Goal: Download file/media

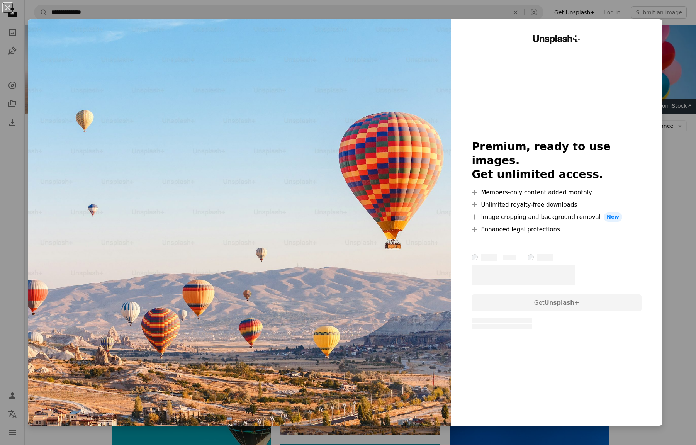
scroll to position [50, 0]
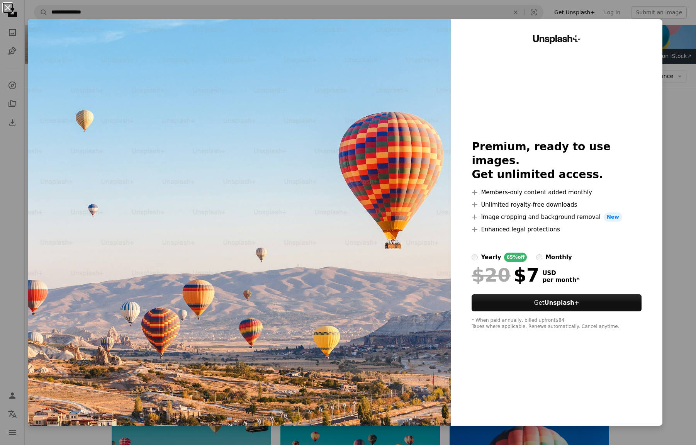
click at [9, 8] on button "An X shape" at bounding box center [7, 7] width 9 height 9
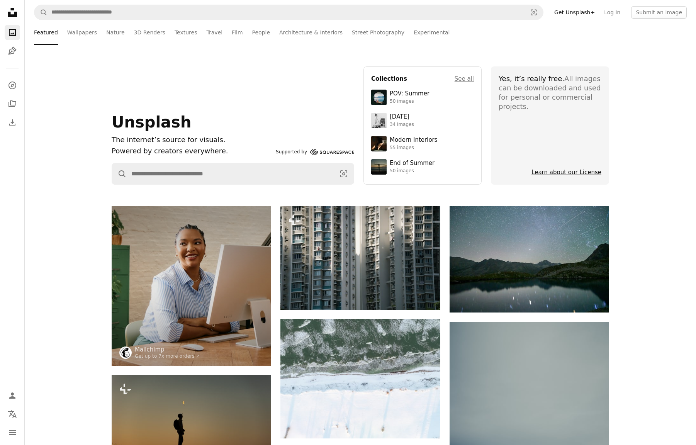
click at [551, 170] on link "Learn about our License" at bounding box center [566, 172] width 70 height 7
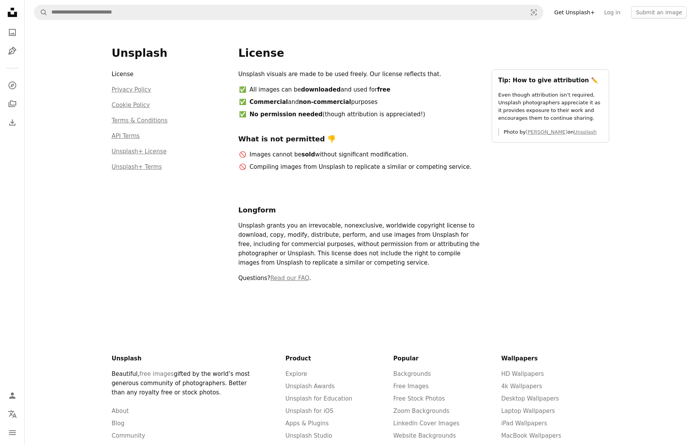
click at [336, 54] on h1 "License" at bounding box center [423, 53] width 371 height 14
click at [614, 13] on link "Log in" at bounding box center [611, 12] width 25 height 12
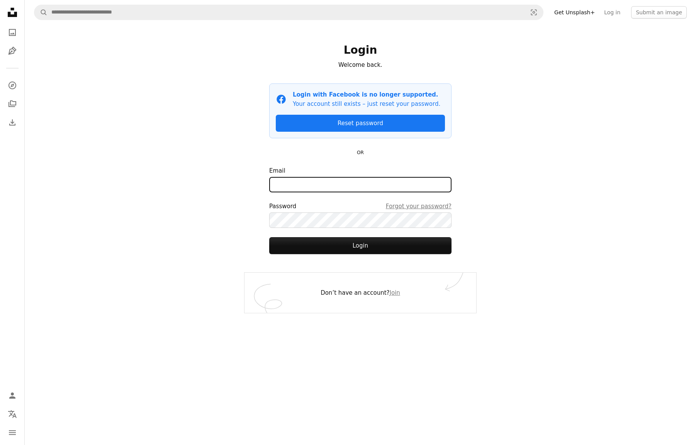
click at [339, 184] on input "Email" at bounding box center [360, 184] width 182 height 15
click at [545, 190] on div "**********" at bounding box center [360, 222] width 671 height 445
click at [196, 206] on div "**********" at bounding box center [360, 222] width 671 height 445
drag, startPoint x: 542, startPoint y: 189, endPoint x: 502, endPoint y: 183, distance: 40.6
click at [541, 189] on div "**********" at bounding box center [360, 222] width 671 height 445
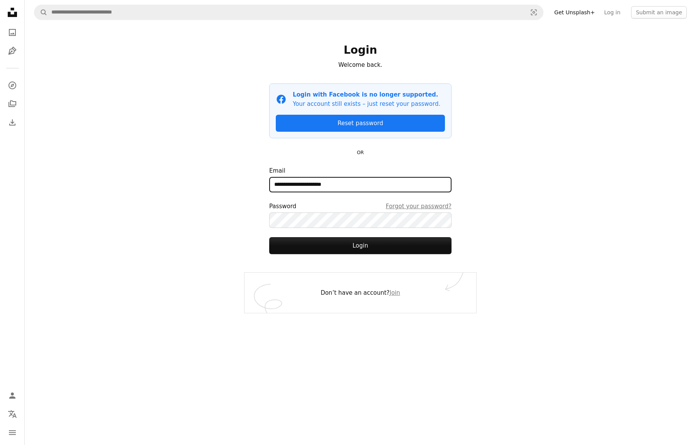
click at [387, 188] on input "**********" at bounding box center [360, 184] width 182 height 15
type input "*"
click at [338, 165] on div "Login Welcome back. Facebook icon Login with Facebook is no longer supported. Y…" at bounding box center [360, 149] width 232 height 248
click at [112, 75] on div "A magnifying glass Visual search Get Unsplash+ Log in Submit an image Login Wel…" at bounding box center [360, 222] width 671 height 445
click at [12, 16] on icon at bounding box center [12, 12] width 9 height 9
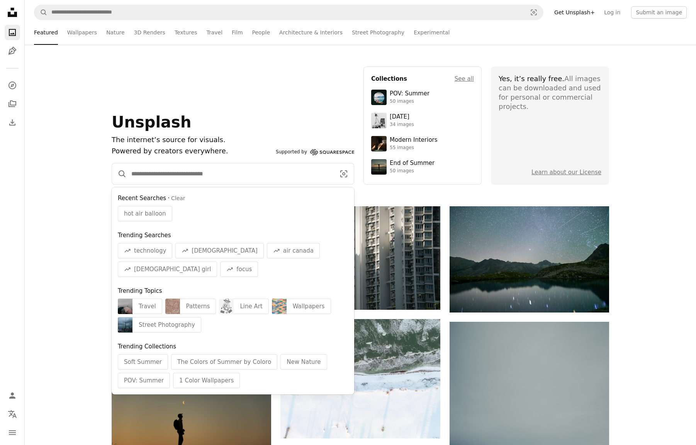
click at [182, 176] on input "Find visuals sitewide" at bounding box center [230, 173] width 207 height 21
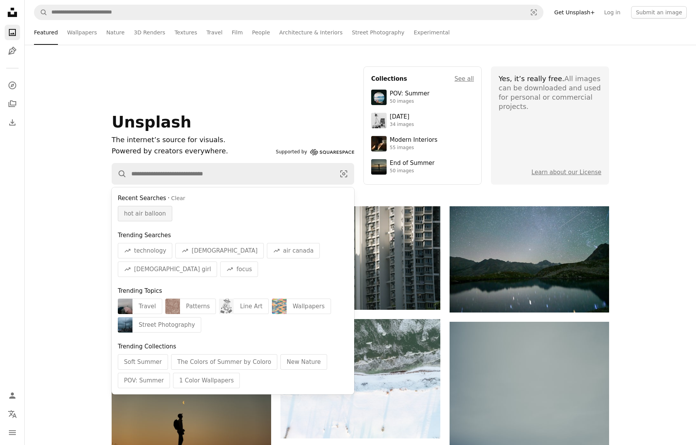
click at [147, 212] on span "hot air balloon" at bounding box center [145, 213] width 42 height 9
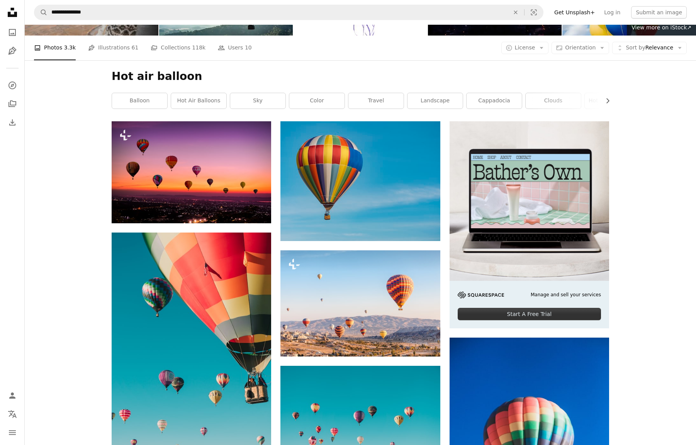
scroll to position [65, 0]
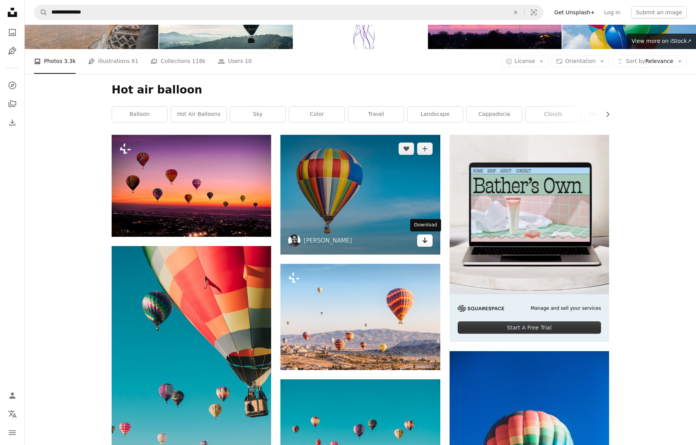
click at [420, 239] on link "Arrow pointing down" at bounding box center [424, 240] width 15 height 12
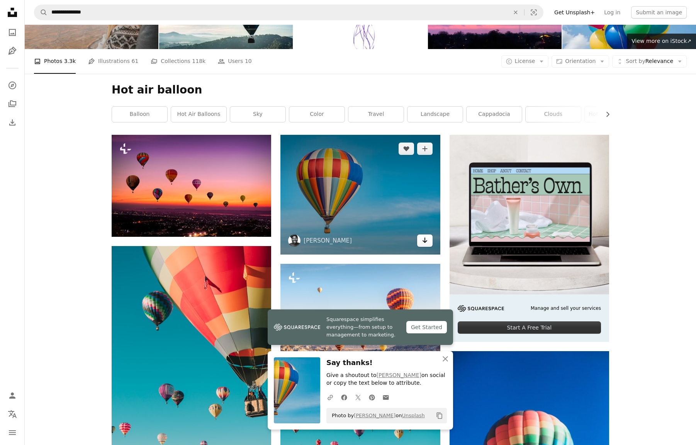
scroll to position [64, 0]
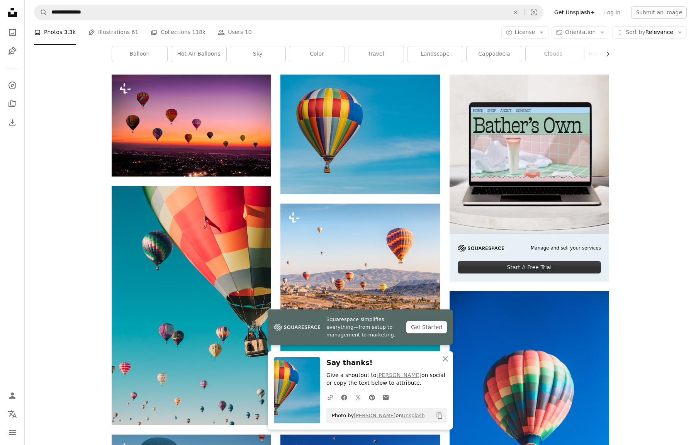
scroll to position [128, 0]
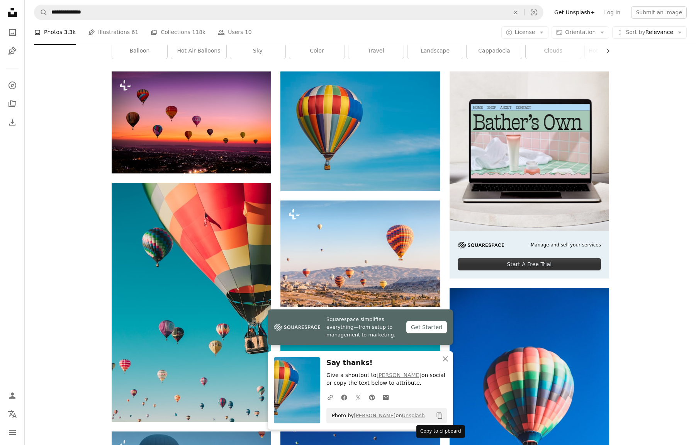
click at [440, 416] on icon "Copy content" at bounding box center [439, 415] width 7 height 7
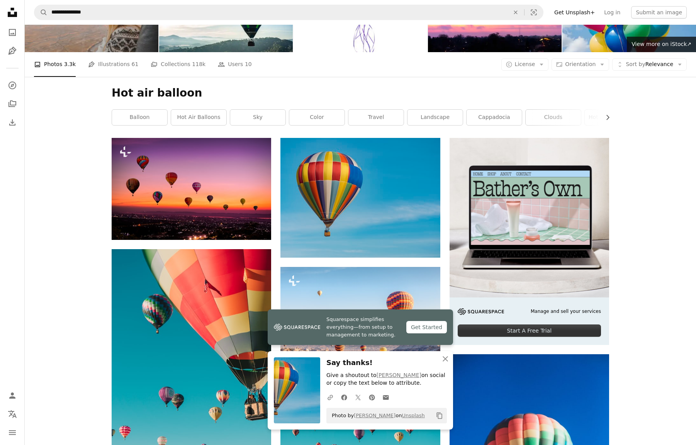
scroll to position [0, 0]
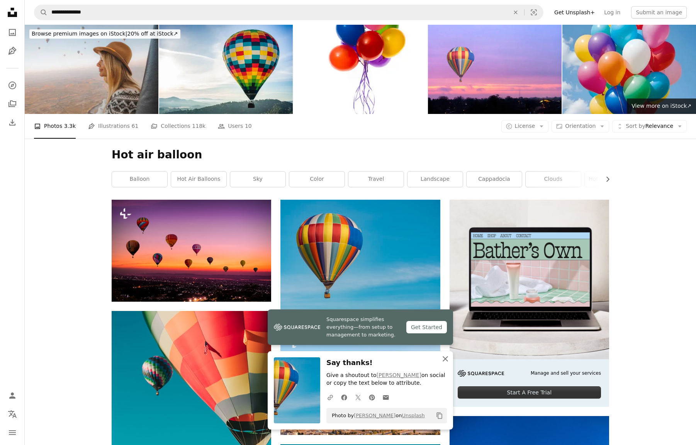
click at [443, 358] on icon "An X shape" at bounding box center [444, 358] width 9 height 9
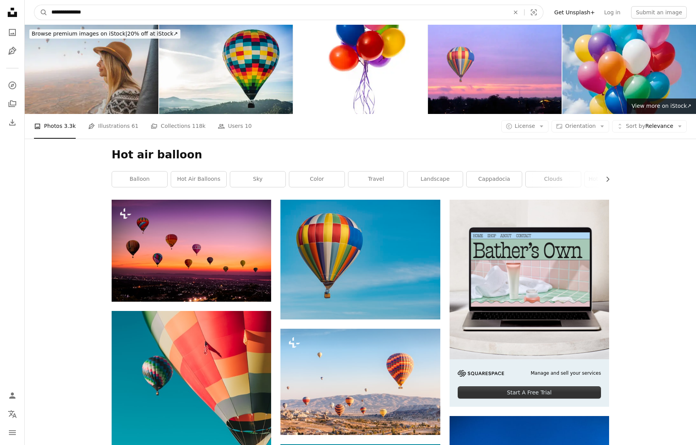
click at [129, 13] on input "**********" at bounding box center [276, 12] width 459 height 15
drag, startPoint x: 128, startPoint y: 13, endPoint x: -28, endPoint y: 4, distance: 156.6
type input "******"
click at [34, 5] on button "A magnifying glass" at bounding box center [40, 12] width 13 height 15
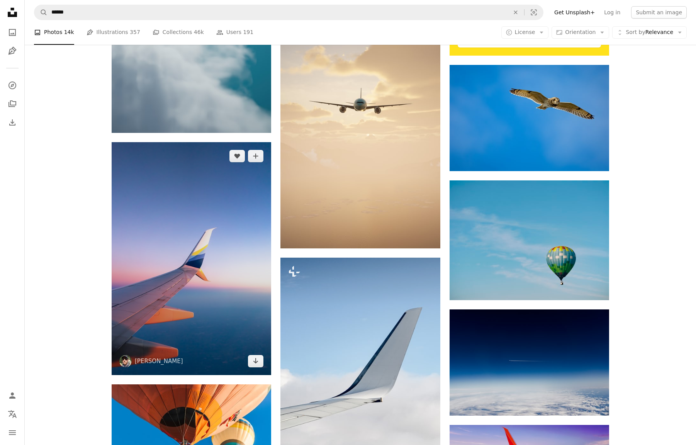
scroll to position [351, 0]
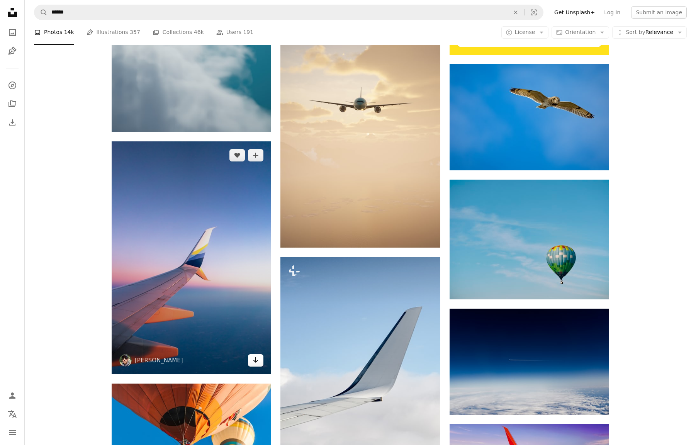
click at [254, 360] on icon "Download" at bounding box center [255, 359] width 5 height 5
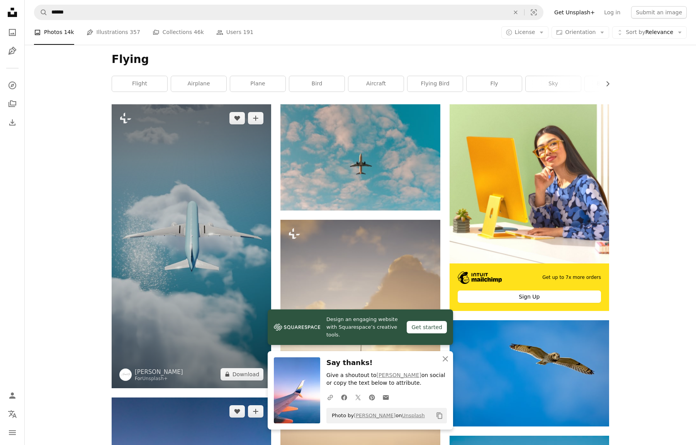
scroll to position [0, 0]
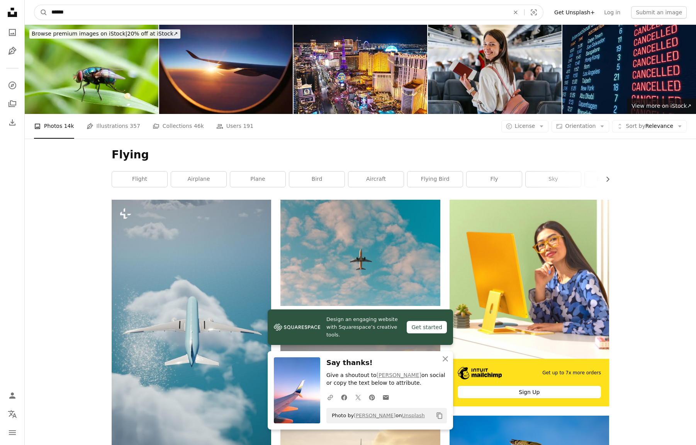
click at [76, 14] on input "******" at bounding box center [276, 12] width 459 height 15
type input "*"
type input "**********"
click button "A magnifying glass" at bounding box center [40, 12] width 13 height 15
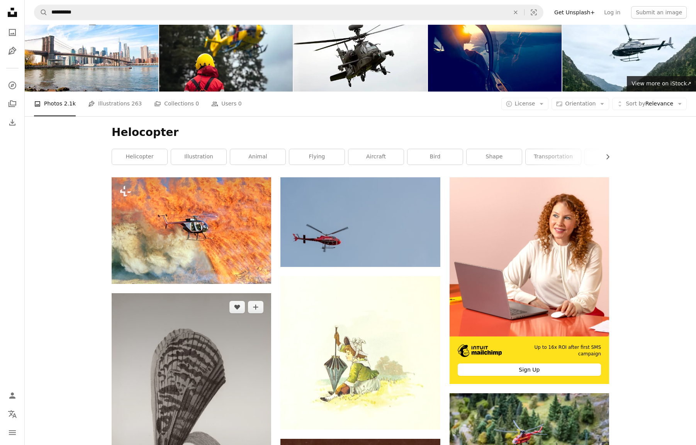
scroll to position [4, 0]
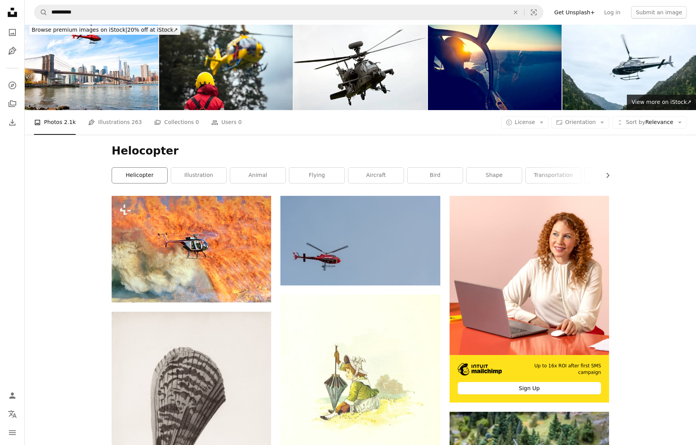
click at [134, 176] on link "helicopter" at bounding box center [139, 175] width 55 height 15
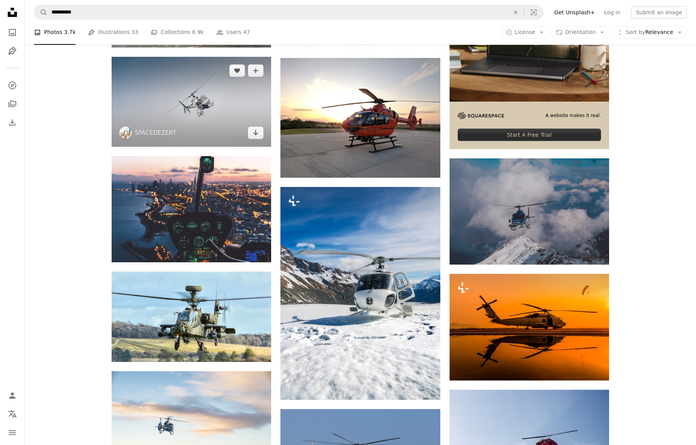
scroll to position [269, 0]
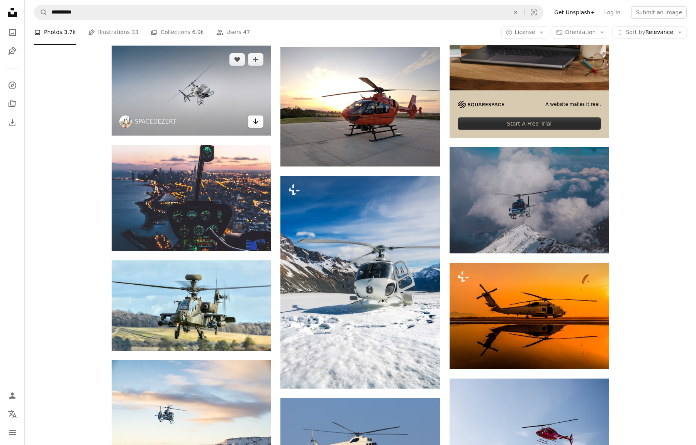
click at [252, 122] on icon "Arrow pointing down" at bounding box center [255, 121] width 6 height 9
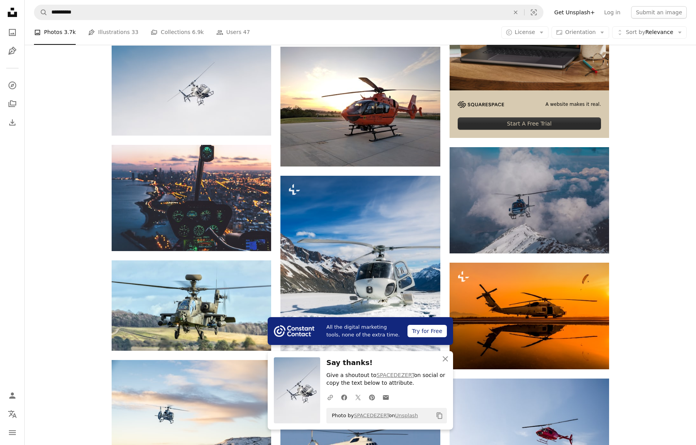
click at [437, 415] on icon "Copy to clipboard" at bounding box center [439, 415] width 5 height 7
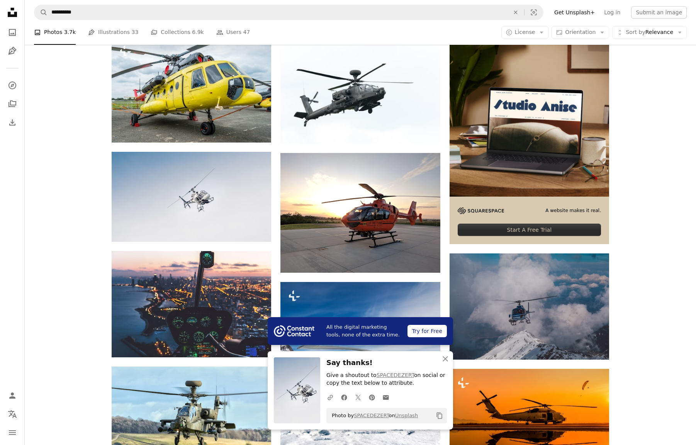
scroll to position [0, 0]
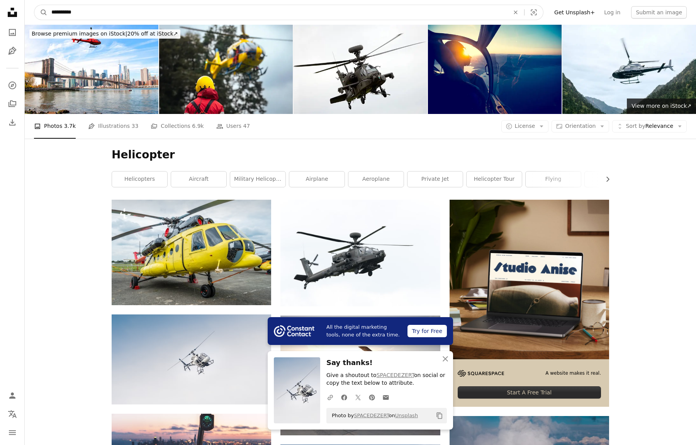
drag, startPoint x: 95, startPoint y: 14, endPoint x: 26, endPoint y: 20, distance: 69.8
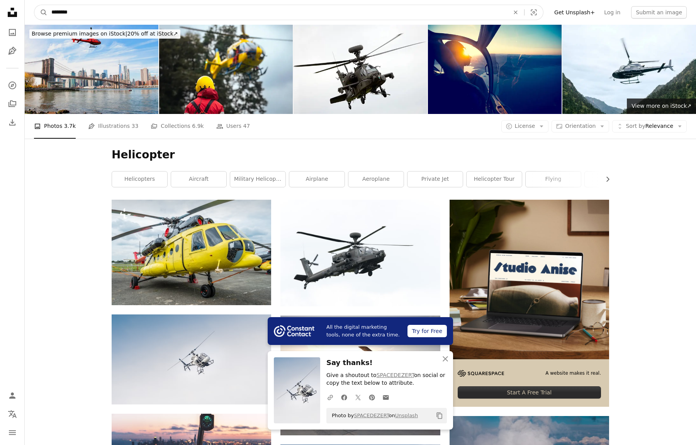
type input "*********"
click button "A magnifying glass" at bounding box center [40, 12] width 13 height 15
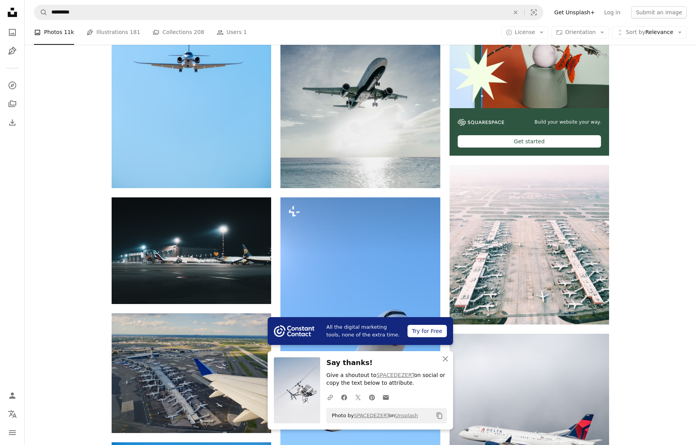
scroll to position [245, 0]
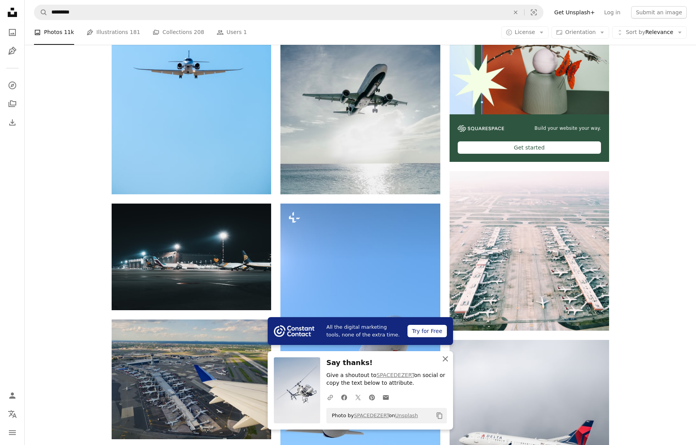
click at [446, 357] on icon "button" at bounding box center [444, 358] width 5 height 5
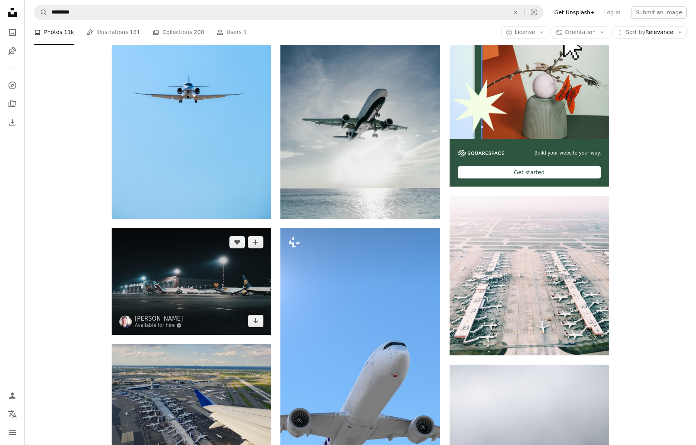
scroll to position [169, 0]
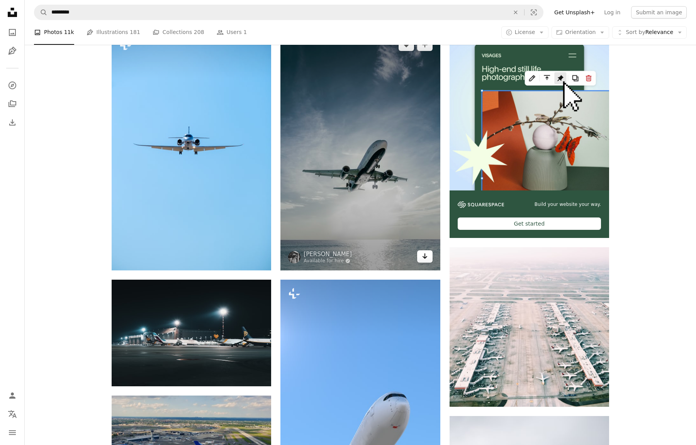
click at [426, 257] on icon "Arrow pointing down" at bounding box center [425, 255] width 6 height 9
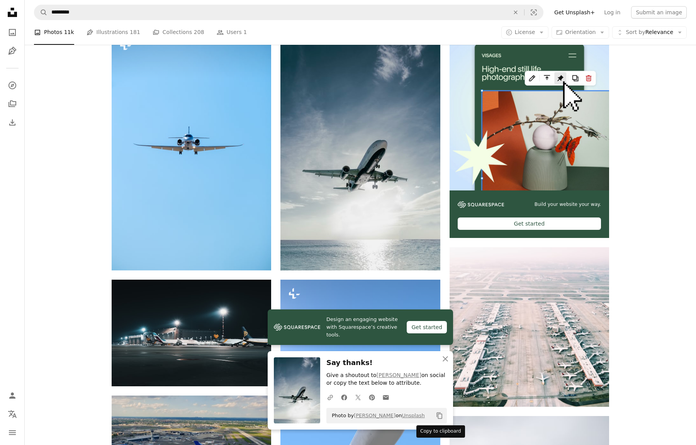
click at [442, 416] on icon "Copy content" at bounding box center [439, 415] width 7 height 7
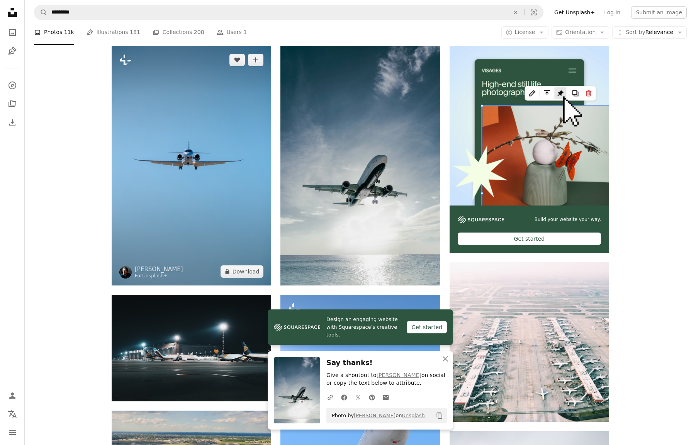
scroll to position [0, 0]
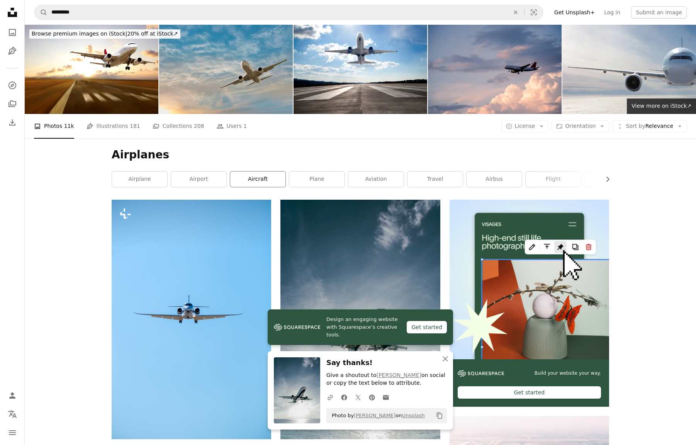
click at [249, 179] on link "aircraft" at bounding box center [257, 178] width 55 height 15
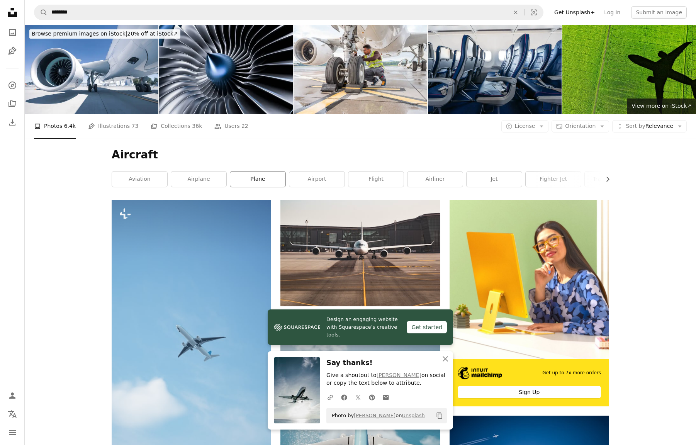
click at [261, 185] on link "plane" at bounding box center [257, 178] width 55 height 15
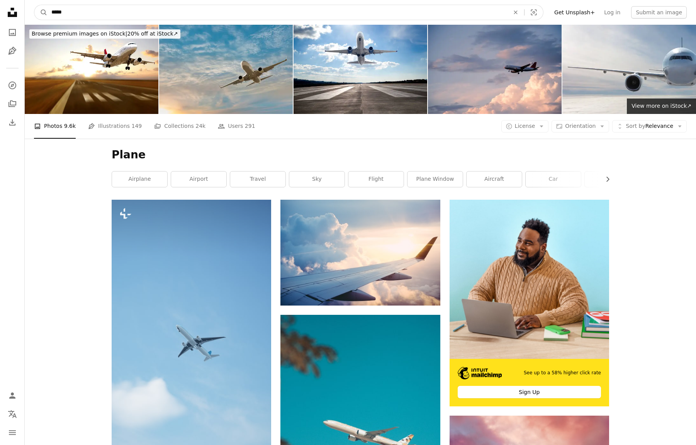
click at [90, 15] on input "*****" at bounding box center [276, 12] width 459 height 15
type input "**********"
click at [34, 5] on button "A magnifying glass" at bounding box center [40, 12] width 13 height 15
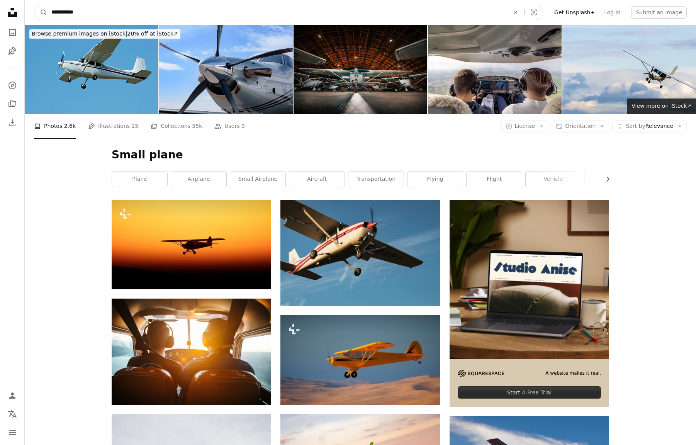
drag, startPoint x: 89, startPoint y: 10, endPoint x: -1, endPoint y: 9, distance: 90.3
